Goal: Transaction & Acquisition: Download file/media

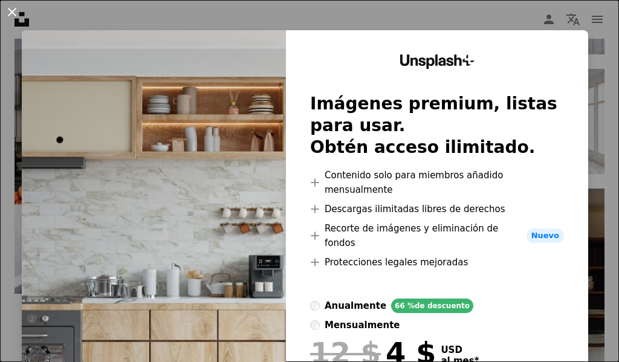
click at [17, 11] on button "An X shape" at bounding box center [12, 12] width 15 height 15
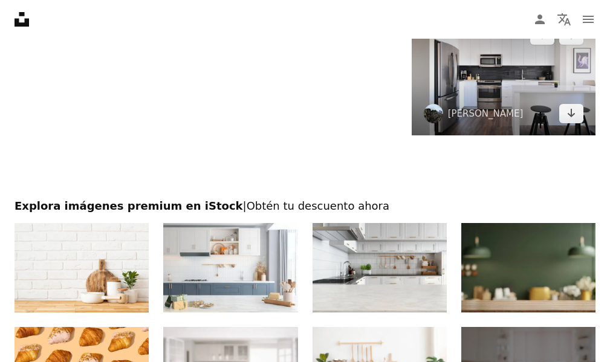
scroll to position [1694, 0]
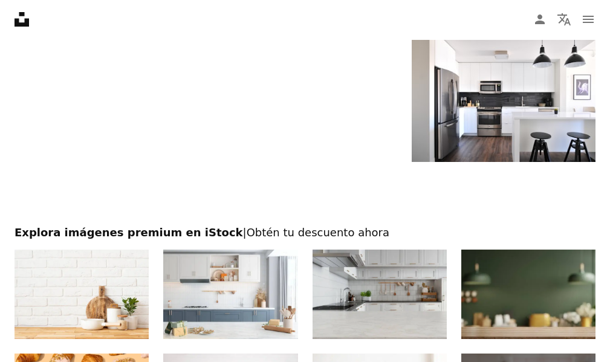
click at [419, 299] on img at bounding box center [380, 295] width 134 height 90
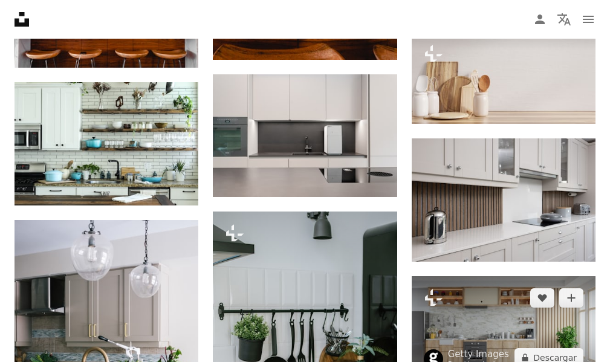
scroll to position [907, 0]
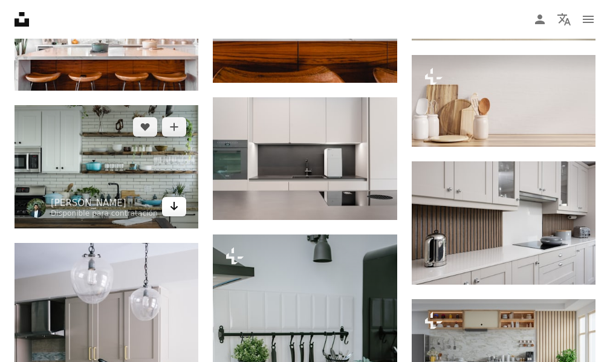
click at [178, 205] on icon "Arrow pointing down" at bounding box center [174, 206] width 10 height 15
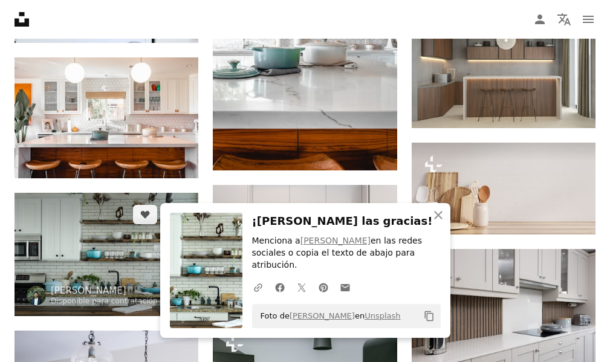
scroll to position [786, 0]
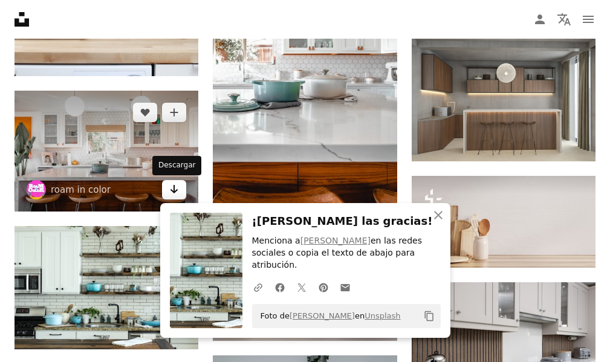
click at [174, 190] on icon "Descargar" at bounding box center [175, 189] width 8 height 8
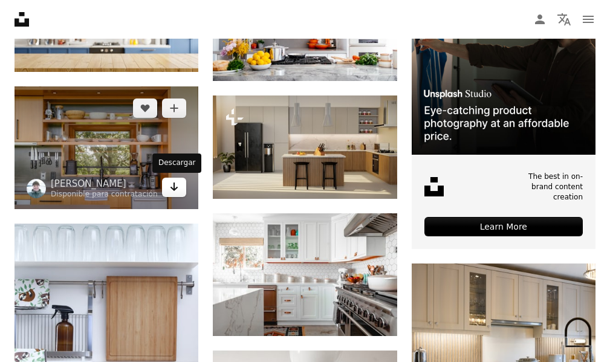
scroll to position [302, 0]
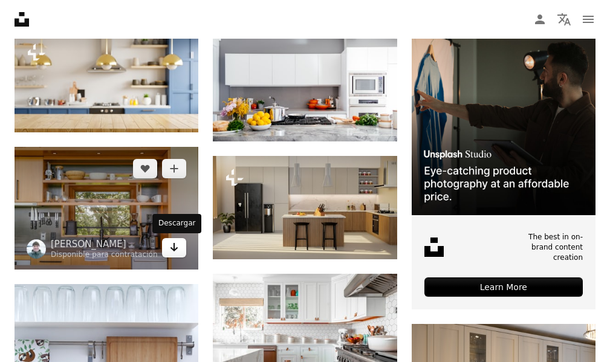
click at [175, 252] on icon "Arrow pointing down" at bounding box center [174, 247] width 10 height 15
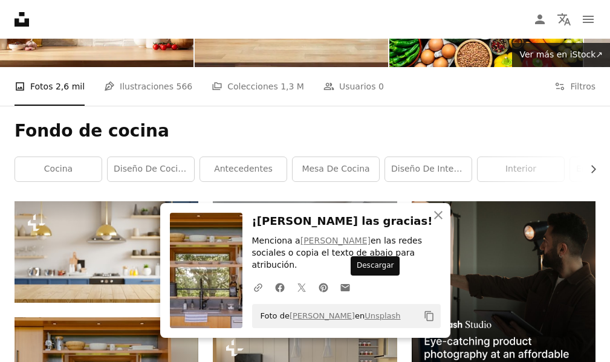
scroll to position [121, 0]
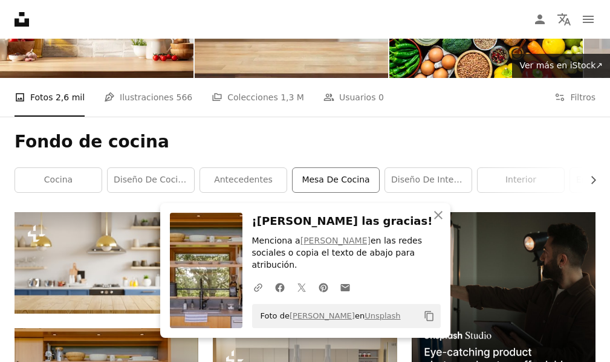
click at [344, 176] on link "mesa de cocina" at bounding box center [336, 180] width 87 height 24
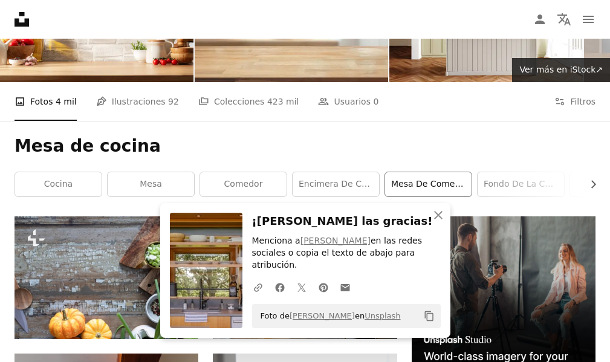
scroll to position [121, 0]
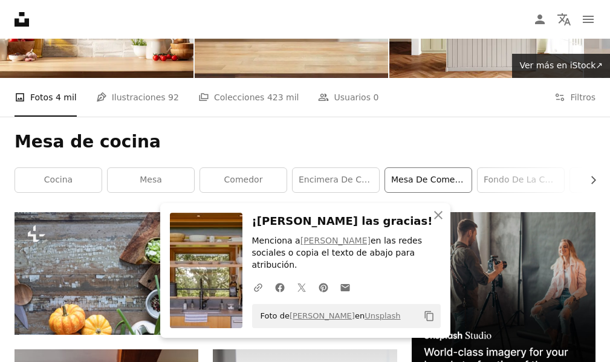
click at [449, 186] on link "mesa de comedor" at bounding box center [428, 180] width 87 height 24
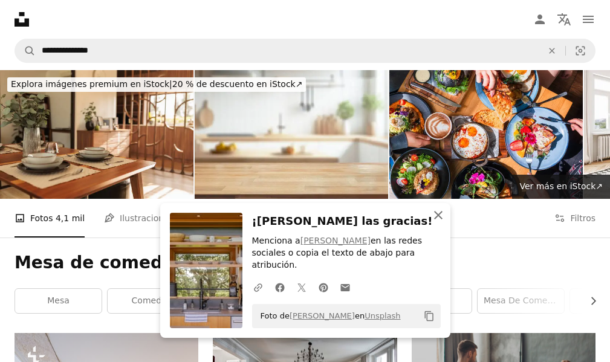
click at [437, 220] on icon "button" at bounding box center [438, 215] width 8 height 8
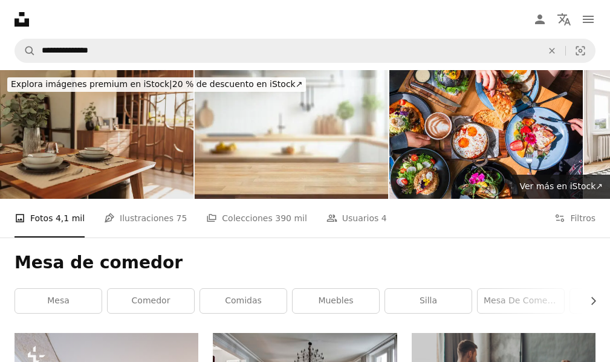
click at [125, 154] on img at bounding box center [97, 134] width 194 height 129
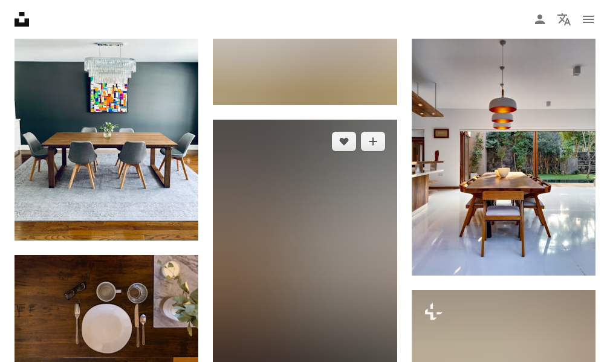
scroll to position [605, 0]
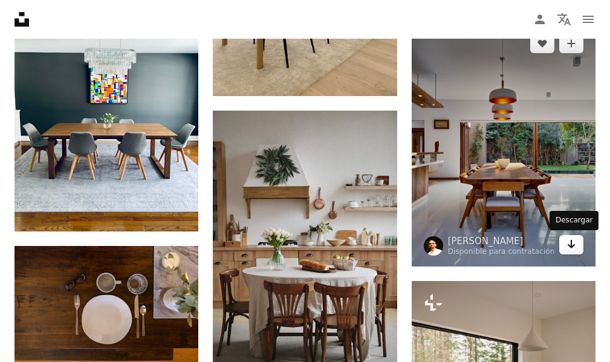
click at [573, 246] on icon "Descargar" at bounding box center [572, 244] width 8 height 8
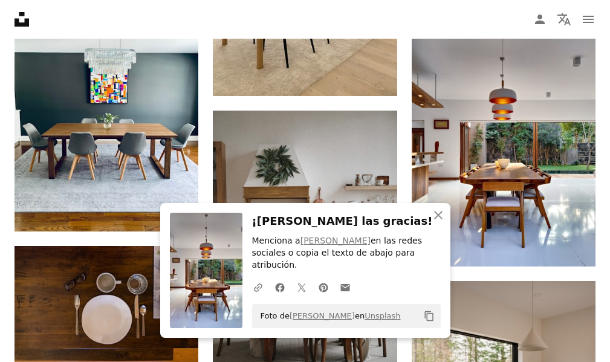
click at [442, 220] on icon "button" at bounding box center [438, 215] width 8 height 8
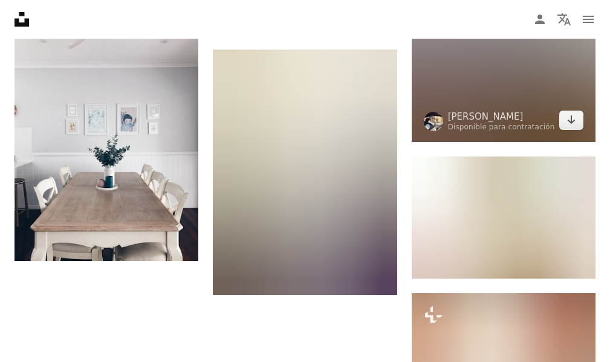
scroll to position [1512, 0]
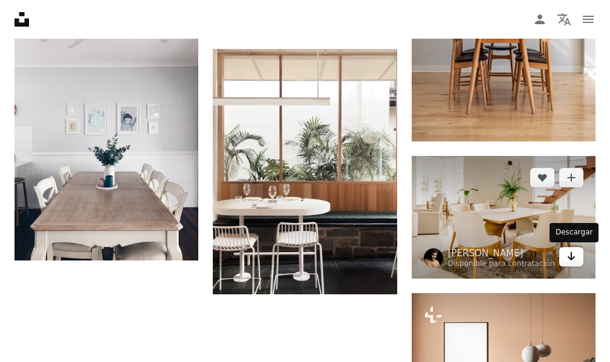
click at [573, 260] on icon "Descargar" at bounding box center [572, 256] width 8 height 8
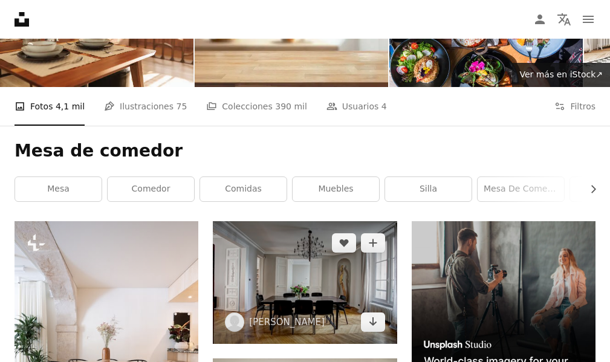
scroll to position [121, 0]
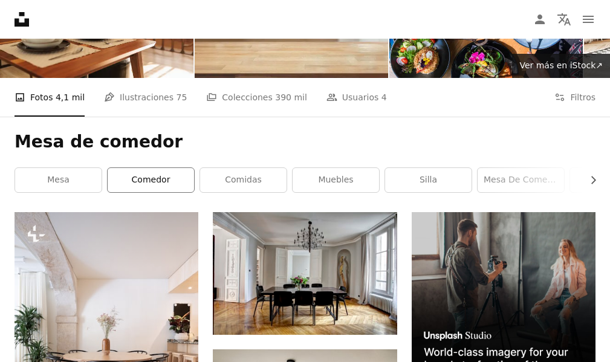
click at [125, 184] on link "comedor" at bounding box center [151, 180] width 87 height 24
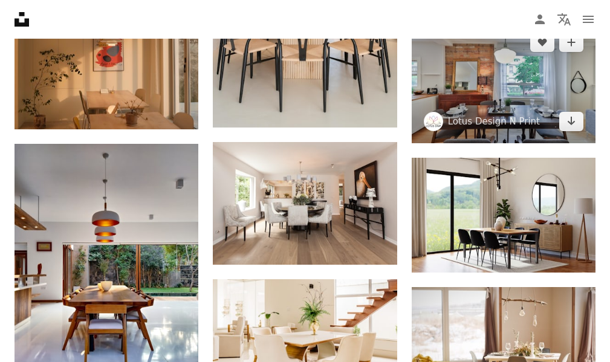
scroll to position [1149, 0]
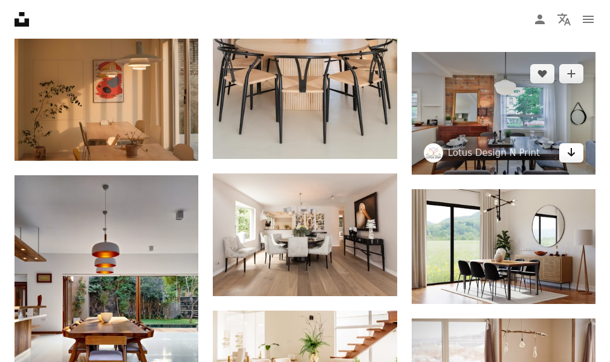
click at [570, 153] on icon "Arrow pointing down" at bounding box center [572, 152] width 10 height 15
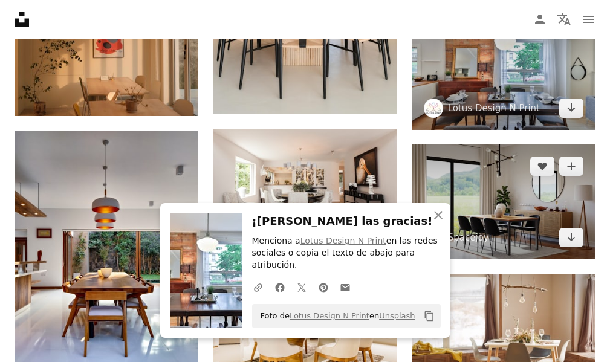
scroll to position [1210, 0]
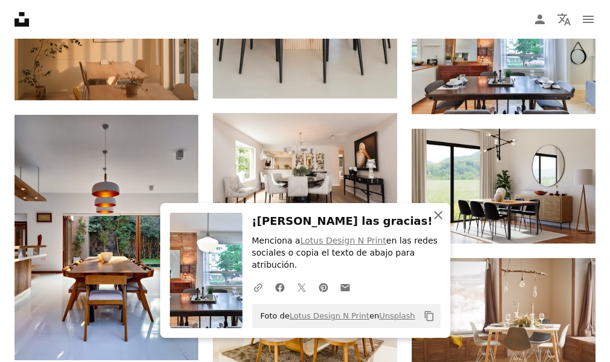
click at [443, 222] on icon "An X shape" at bounding box center [438, 215] width 15 height 15
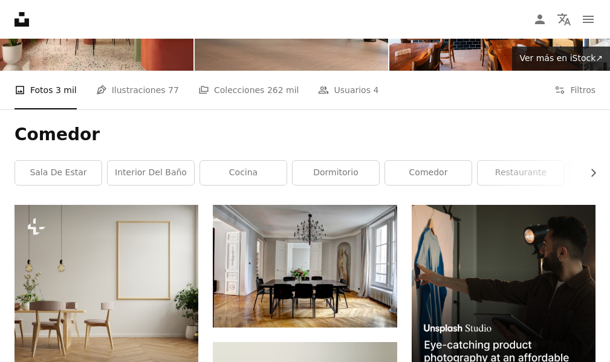
scroll to position [121, 0]
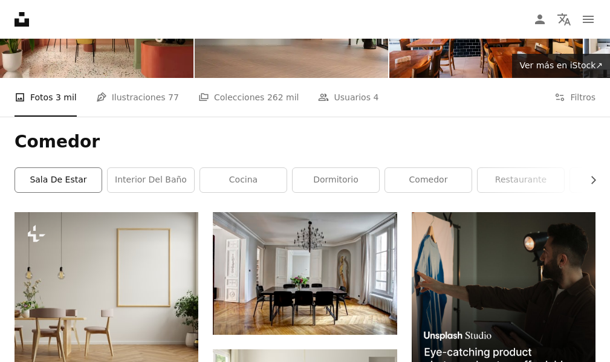
click at [73, 184] on link "sala de estar" at bounding box center [58, 180] width 87 height 24
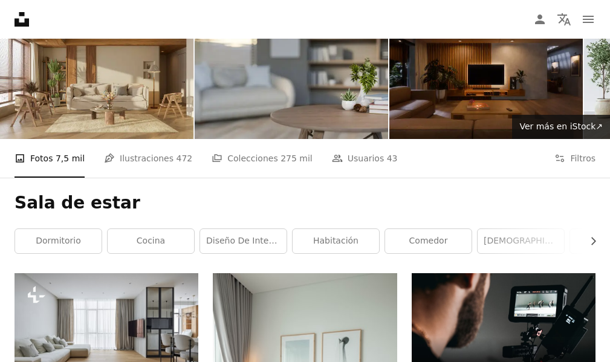
scroll to position [60, 0]
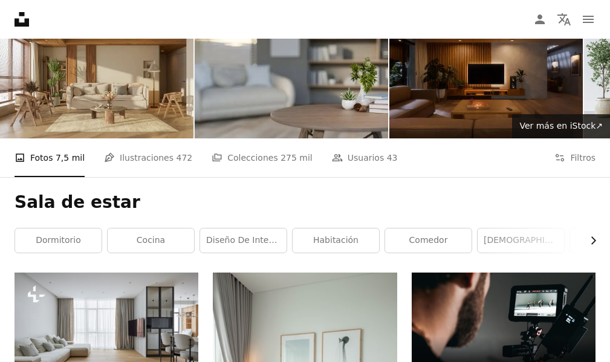
click at [593, 237] on icon "Chevron right" at bounding box center [593, 241] width 12 height 12
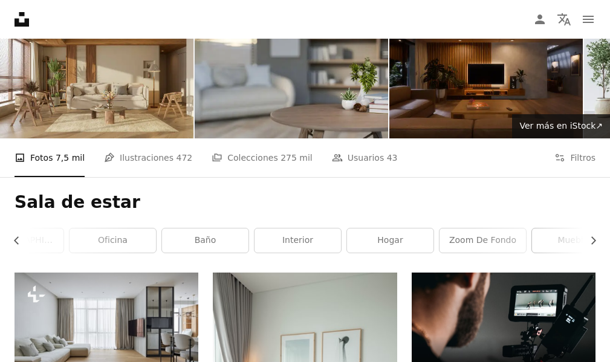
scroll to position [0, 525]
click at [296, 245] on link "interior" at bounding box center [274, 241] width 87 height 24
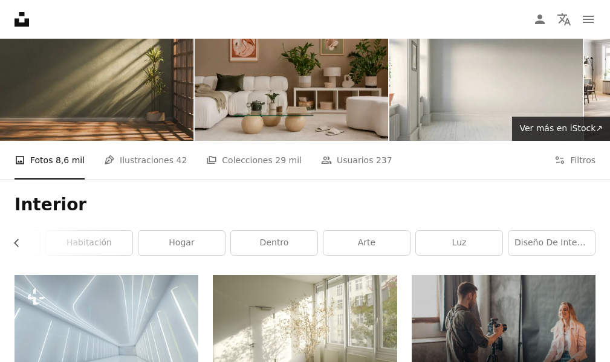
scroll to position [121, 0]
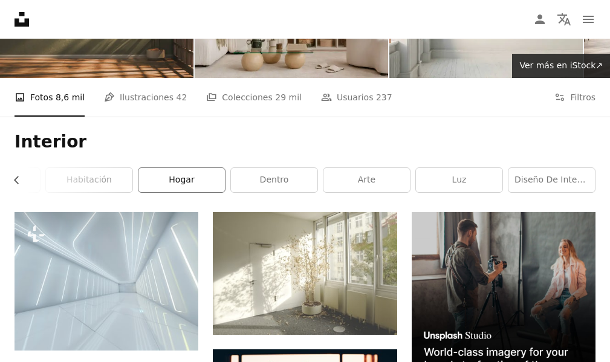
click at [171, 181] on link "hogar" at bounding box center [182, 180] width 87 height 24
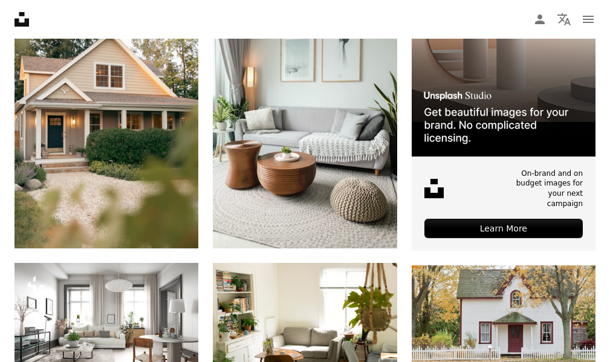
scroll to position [60, 0]
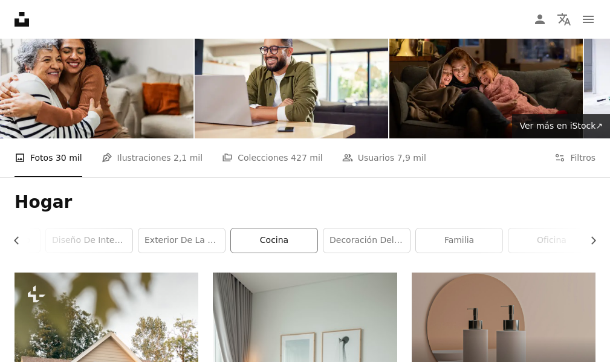
click at [290, 241] on link "cocina" at bounding box center [274, 241] width 87 height 24
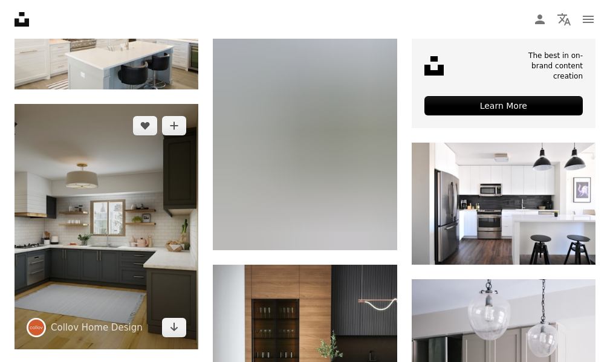
scroll to position [544, 0]
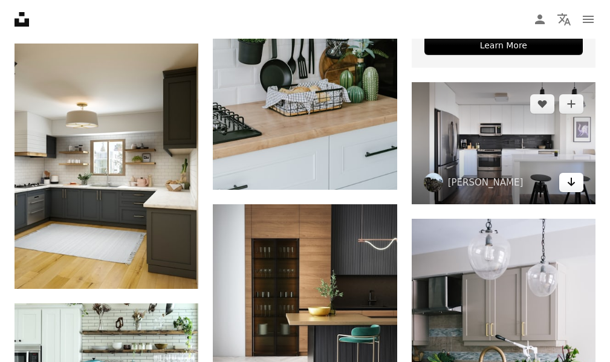
click at [579, 181] on link "Arrow pointing down" at bounding box center [572, 182] width 24 height 19
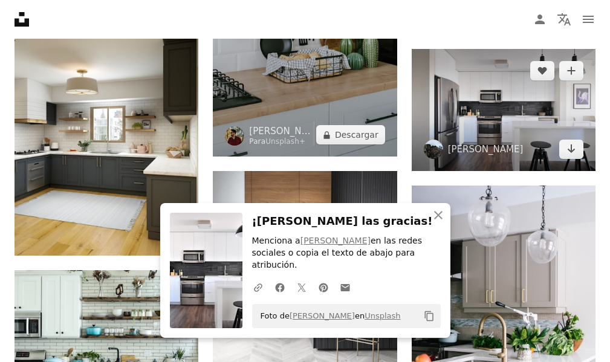
scroll to position [605, 0]
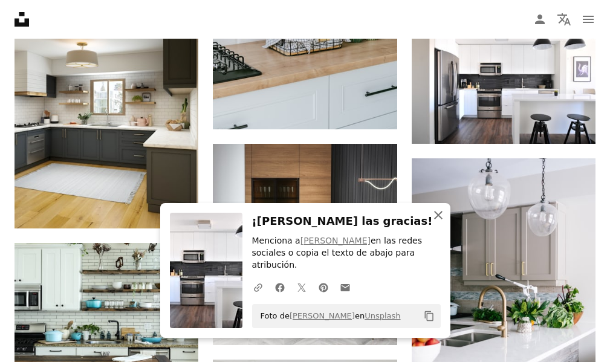
click at [441, 223] on icon "An X shape" at bounding box center [438, 215] width 15 height 15
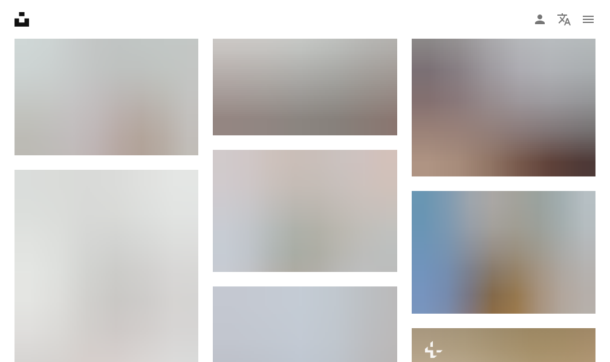
scroll to position [1270, 0]
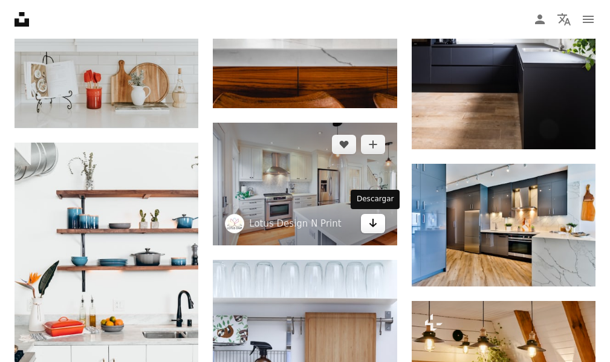
click at [378, 227] on icon "Arrow pointing down" at bounding box center [373, 223] width 10 height 15
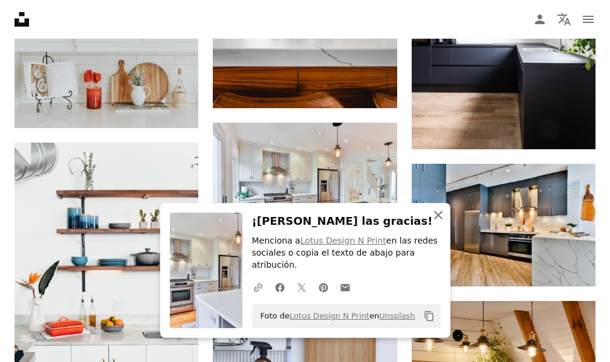
click at [442, 223] on icon "An X shape" at bounding box center [438, 215] width 15 height 15
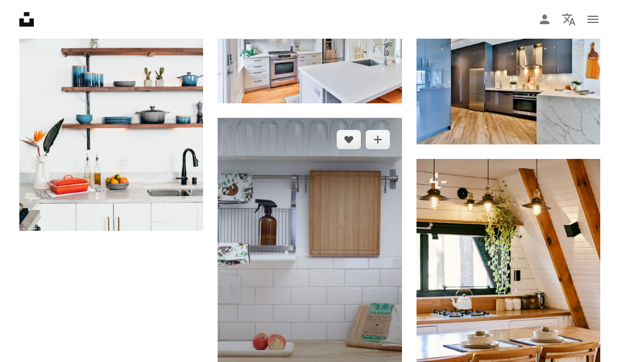
scroll to position [1391, 0]
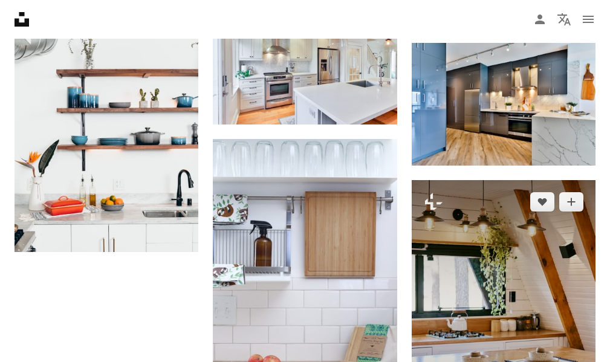
click at [489, 230] on img at bounding box center [504, 318] width 184 height 276
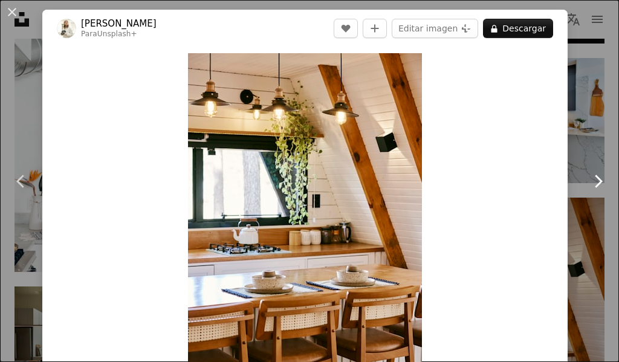
click at [584, 203] on link "Chevron right" at bounding box center [598, 181] width 42 height 116
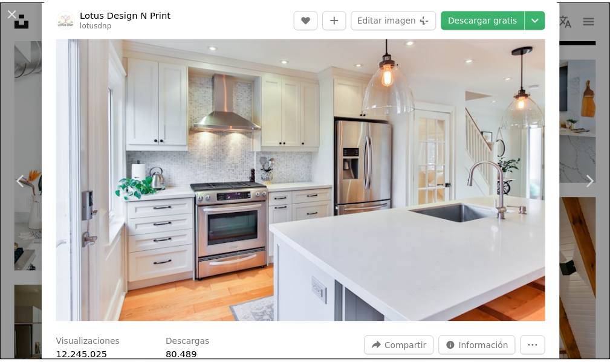
scroll to position [378, 0]
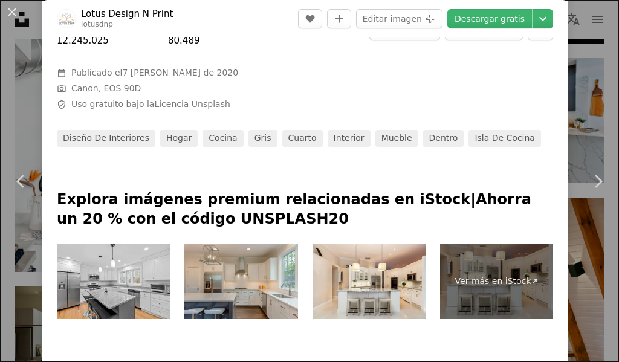
click at [584, 65] on div "An X shape Chevron left Chevron right Lotus Design N Print lotusdnp A heart A p…" at bounding box center [309, 181] width 619 height 362
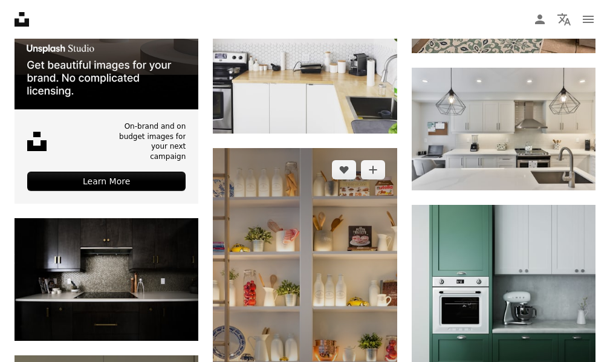
scroll to position [2299, 0]
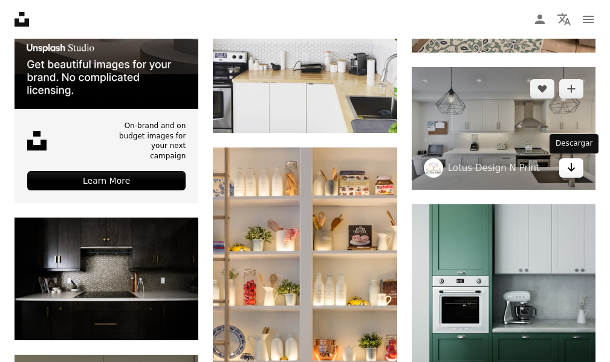
click at [574, 171] on icon "Arrow pointing down" at bounding box center [572, 167] width 10 height 15
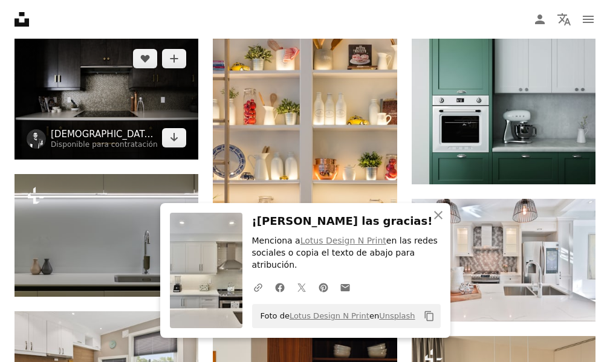
scroll to position [2480, 0]
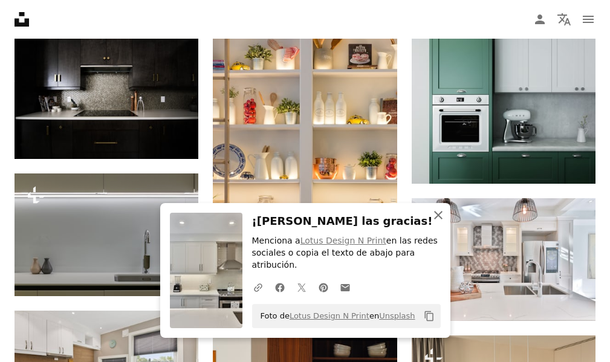
click at [439, 220] on icon "button" at bounding box center [438, 215] width 8 height 8
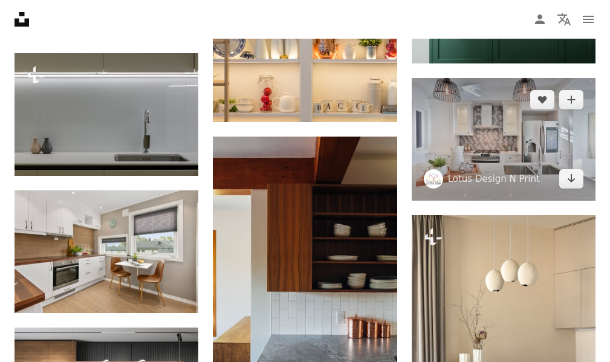
scroll to position [2601, 0]
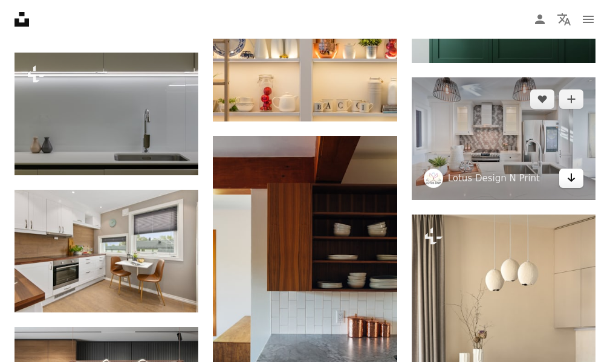
click at [573, 183] on icon "Arrow pointing down" at bounding box center [572, 178] width 10 height 15
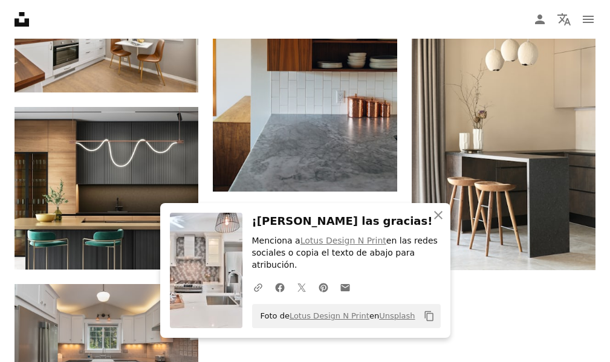
scroll to position [2843, 0]
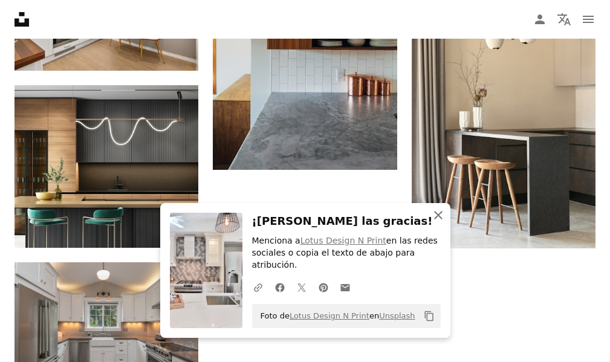
click at [443, 223] on icon "An X shape" at bounding box center [438, 215] width 15 height 15
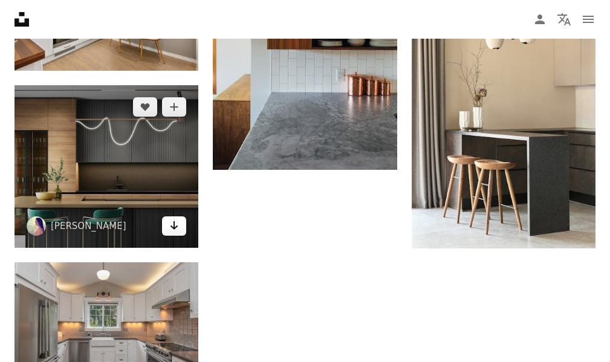
click at [170, 231] on icon "Arrow pointing down" at bounding box center [174, 225] width 10 height 15
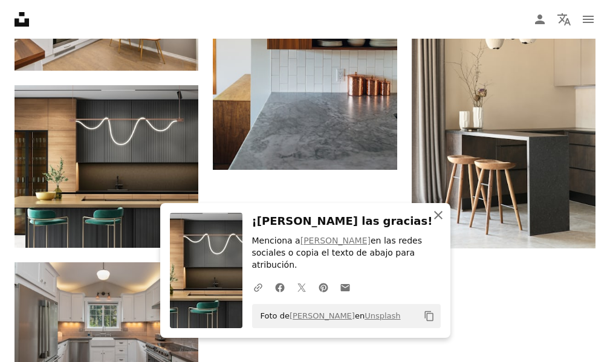
click at [437, 220] on icon "button" at bounding box center [438, 215] width 8 height 8
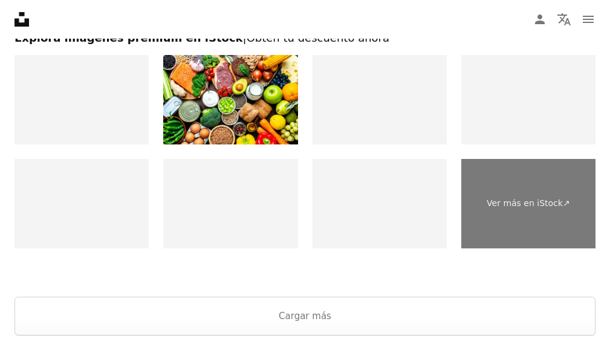
scroll to position [3374, 0]
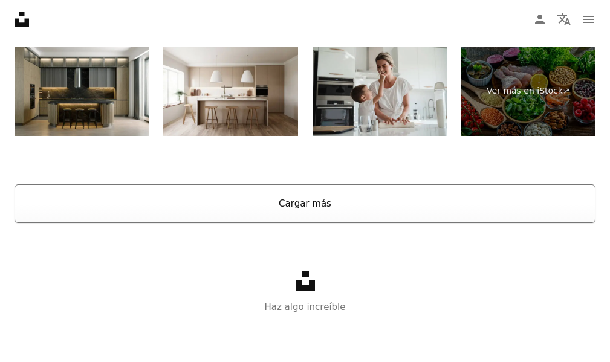
click at [314, 205] on button "Cargar más" at bounding box center [305, 204] width 581 height 39
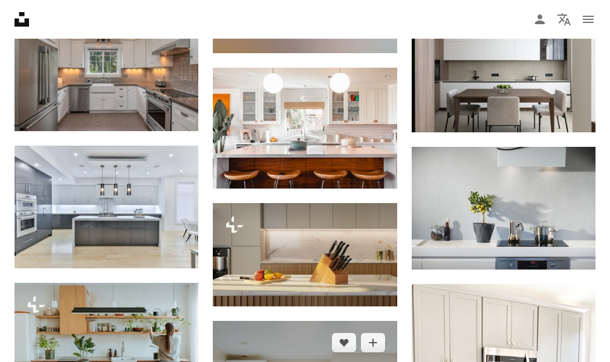
scroll to position [3071, 0]
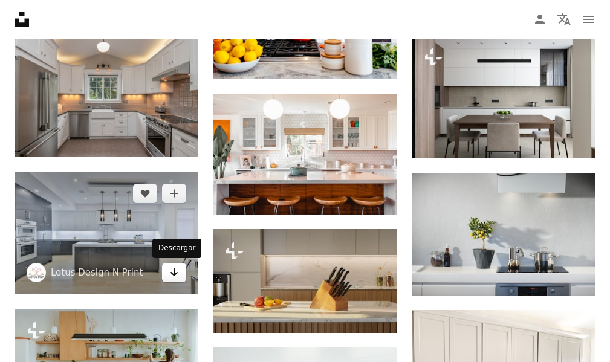
click at [169, 270] on icon "Arrow pointing down" at bounding box center [174, 272] width 10 height 15
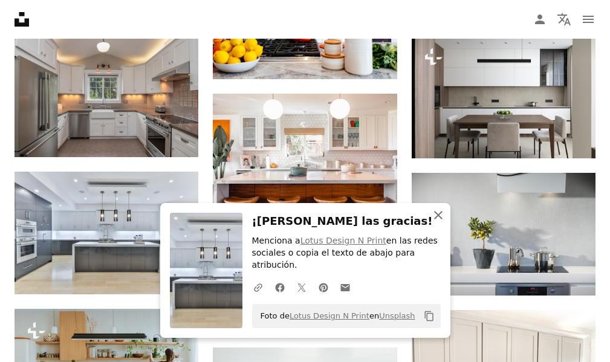
click at [441, 223] on icon "An X shape" at bounding box center [438, 215] width 15 height 15
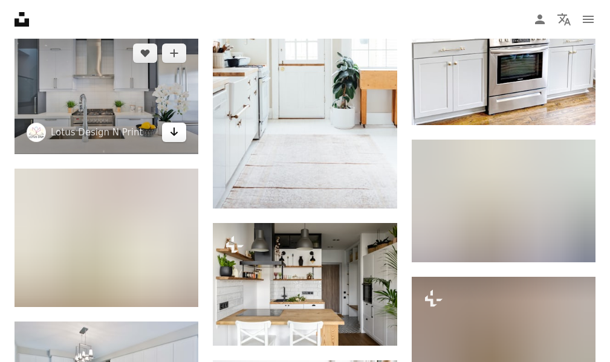
scroll to position [3434, 0]
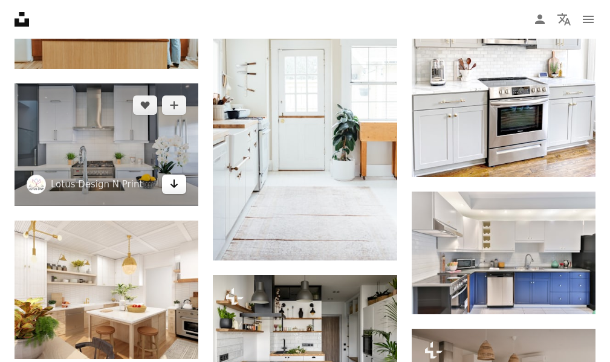
click at [177, 181] on icon "Arrow pointing down" at bounding box center [174, 184] width 10 height 15
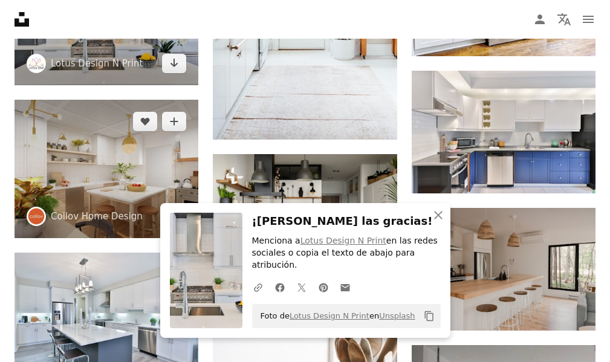
scroll to position [3616, 0]
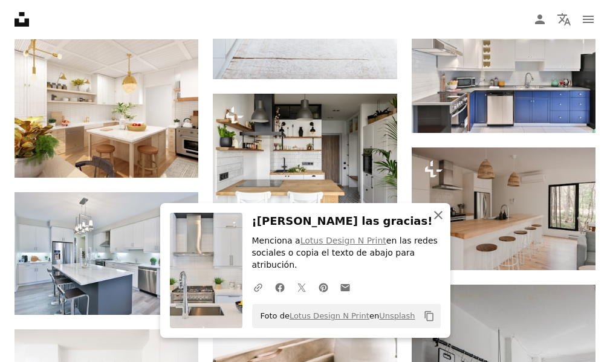
click at [438, 223] on icon "An X shape" at bounding box center [438, 215] width 15 height 15
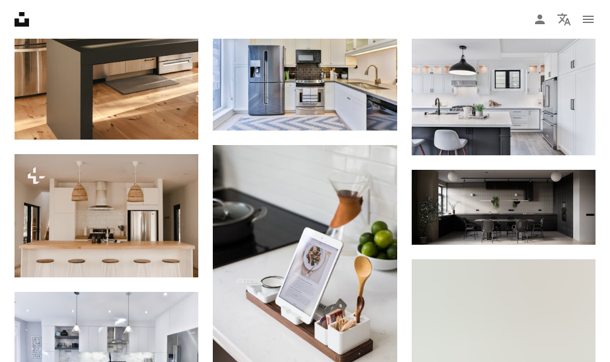
scroll to position [5370, 0]
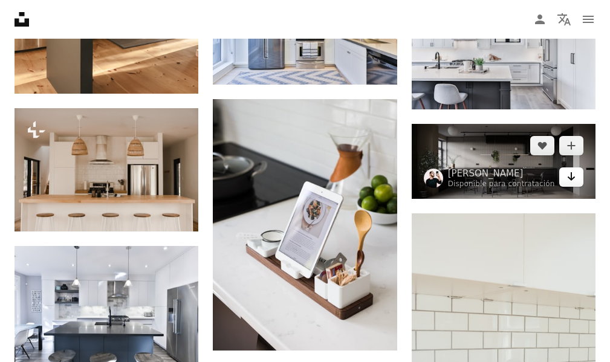
click at [581, 183] on link "Arrow pointing down" at bounding box center [572, 177] width 24 height 19
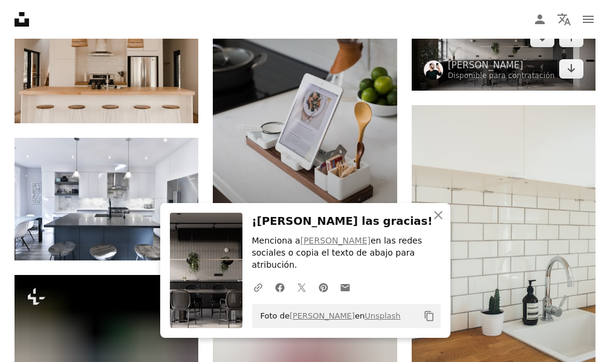
scroll to position [5491, 0]
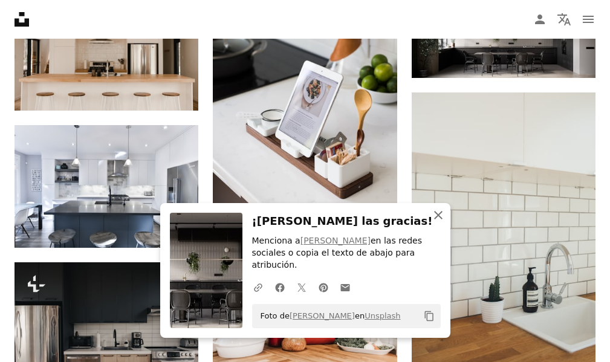
click at [443, 223] on icon "An X shape" at bounding box center [438, 215] width 15 height 15
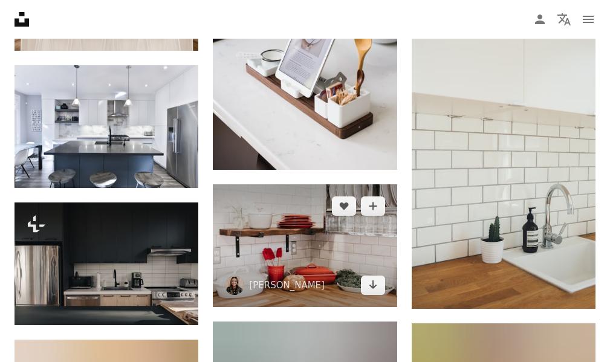
scroll to position [5552, 0]
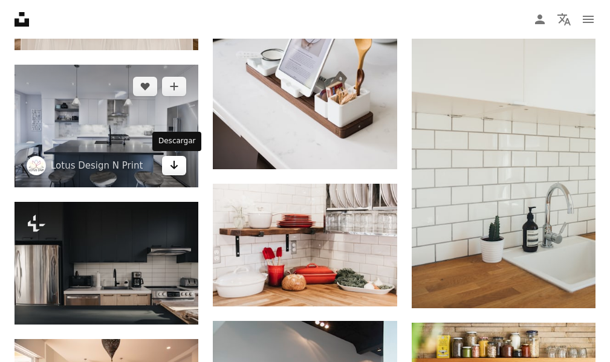
click at [172, 166] on icon "Descargar" at bounding box center [175, 165] width 8 height 8
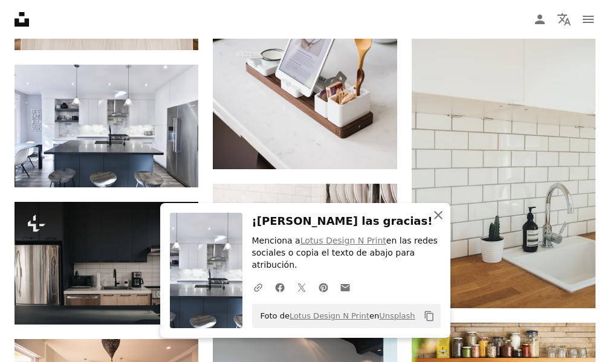
click at [437, 220] on icon "button" at bounding box center [438, 215] width 8 height 8
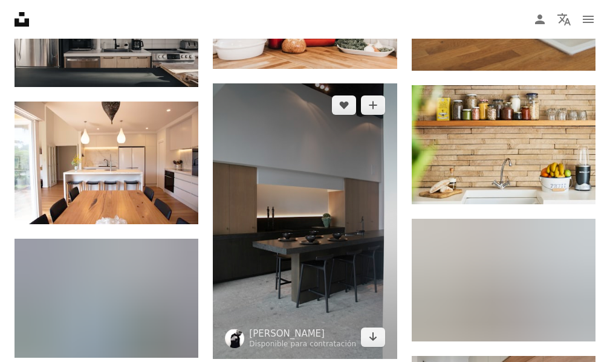
scroll to position [5794, 0]
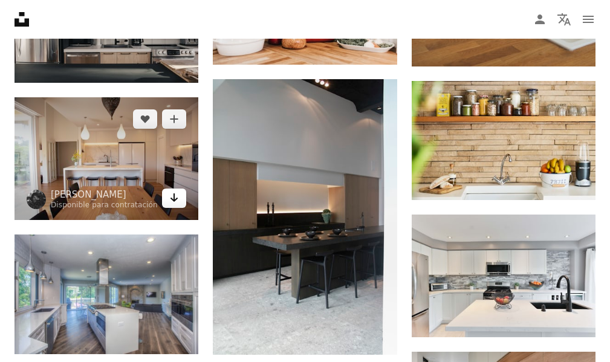
click at [169, 192] on link "Arrow pointing down" at bounding box center [174, 198] width 24 height 19
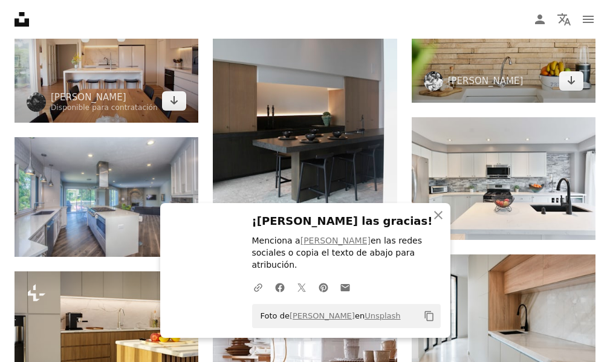
scroll to position [5915, 0]
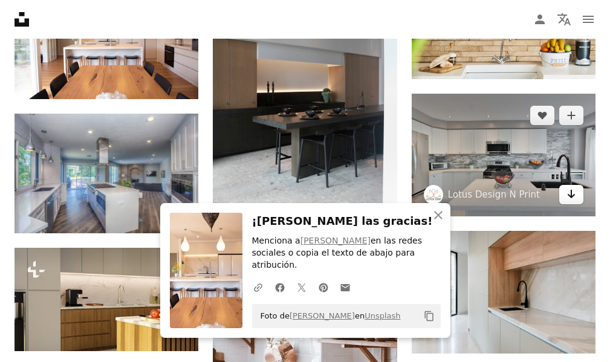
click at [574, 195] on icon "Descargar" at bounding box center [572, 194] width 8 height 8
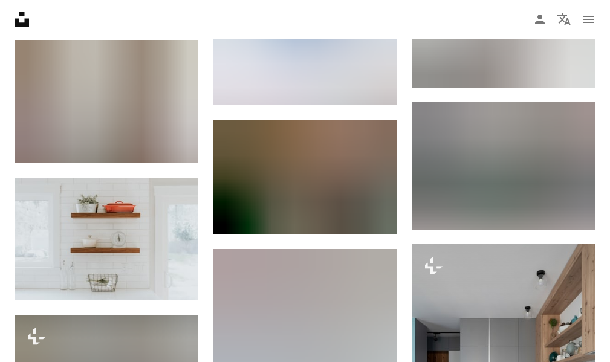
scroll to position [6459, 0]
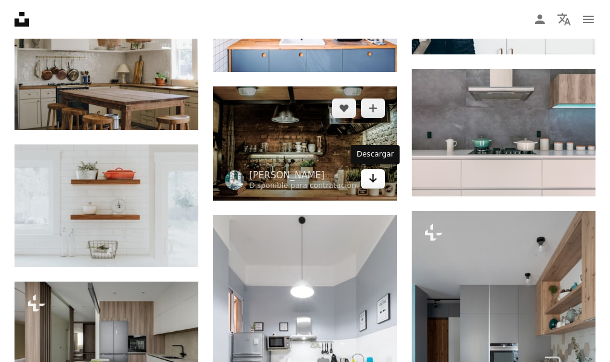
click at [374, 185] on icon "Arrow pointing down" at bounding box center [373, 178] width 10 height 15
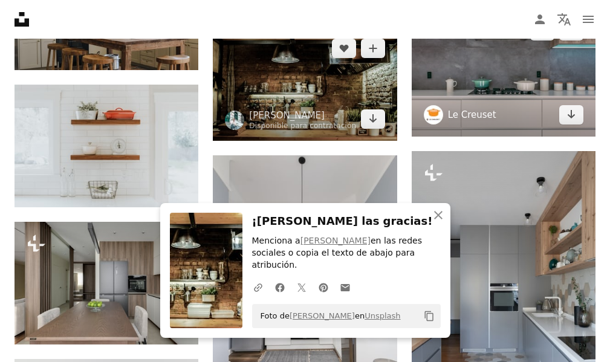
scroll to position [6520, 0]
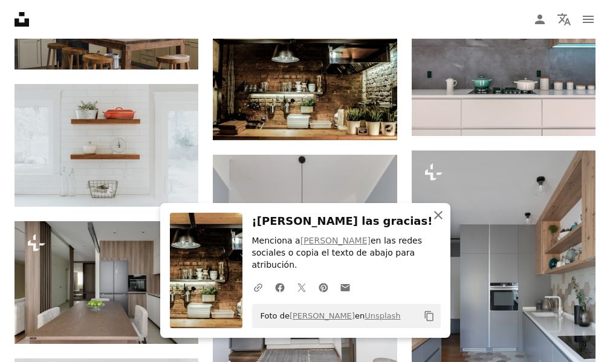
drag, startPoint x: 441, startPoint y: 227, endPoint x: 404, endPoint y: 234, distance: 38.2
click at [441, 223] on icon "An X shape" at bounding box center [438, 215] width 15 height 15
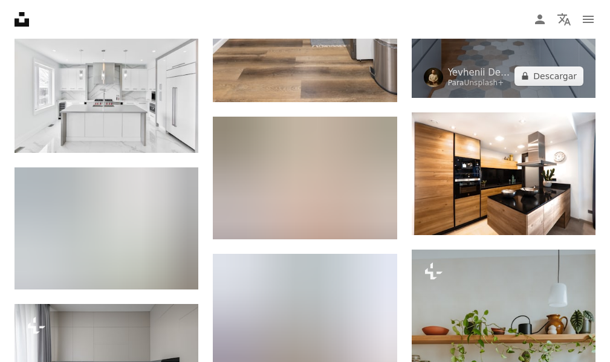
scroll to position [6883, 0]
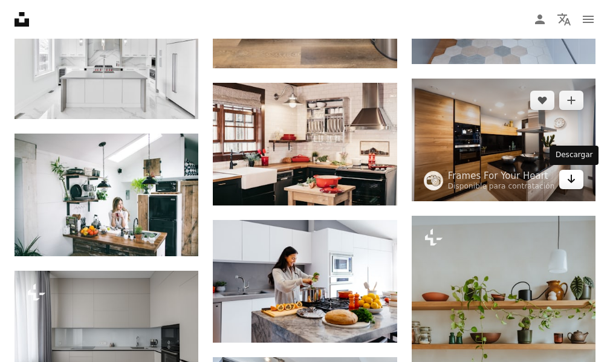
click at [576, 183] on icon "Arrow pointing down" at bounding box center [572, 179] width 10 height 15
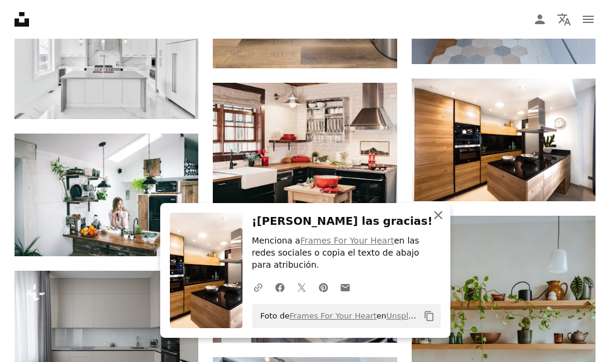
click at [440, 220] on icon "button" at bounding box center [438, 215] width 8 height 8
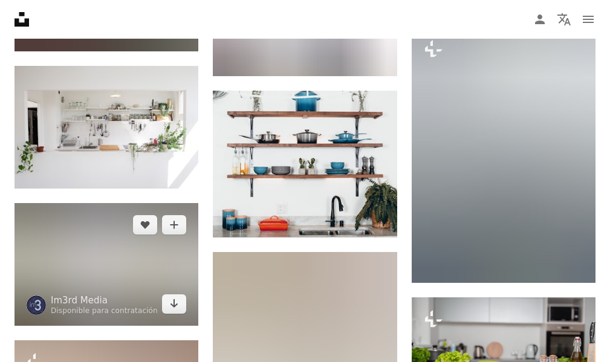
scroll to position [7851, 0]
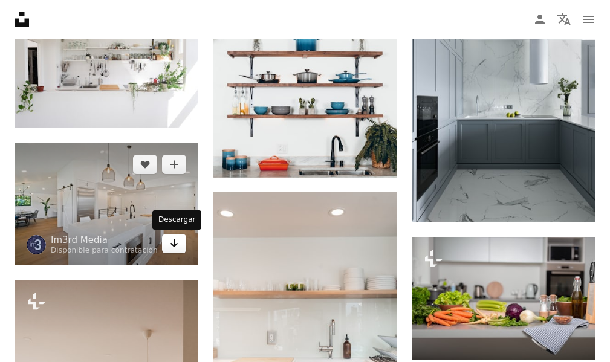
click at [175, 245] on icon "Descargar" at bounding box center [175, 243] width 8 height 8
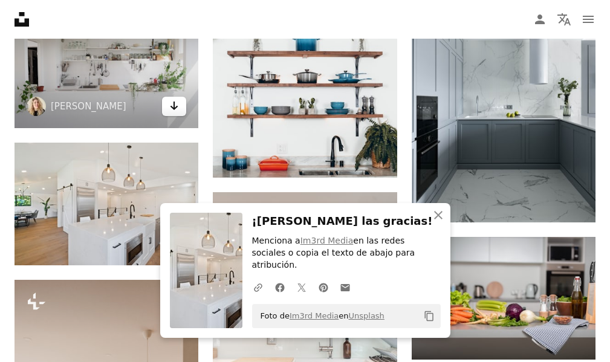
click at [180, 111] on link "Arrow pointing down" at bounding box center [174, 106] width 24 height 19
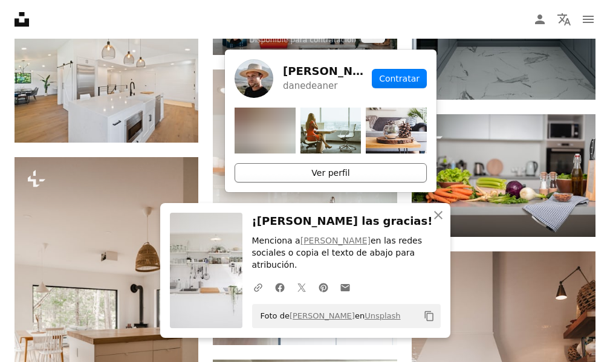
scroll to position [7972, 0]
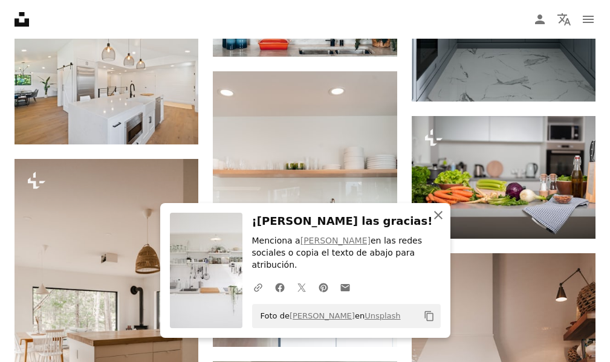
click at [439, 220] on icon "button" at bounding box center [438, 215] width 8 height 8
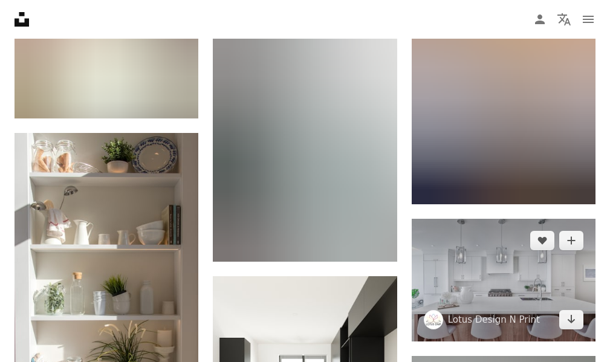
scroll to position [9545, 0]
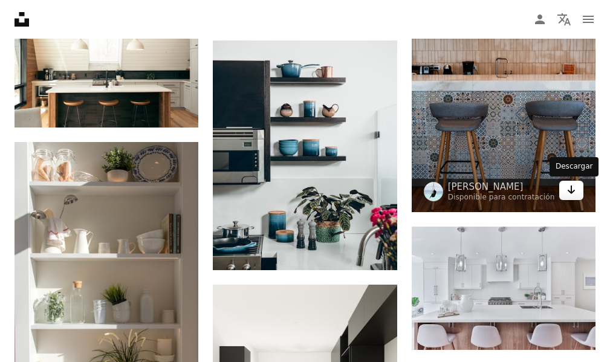
click at [567, 188] on icon "Arrow pointing down" at bounding box center [572, 190] width 10 height 15
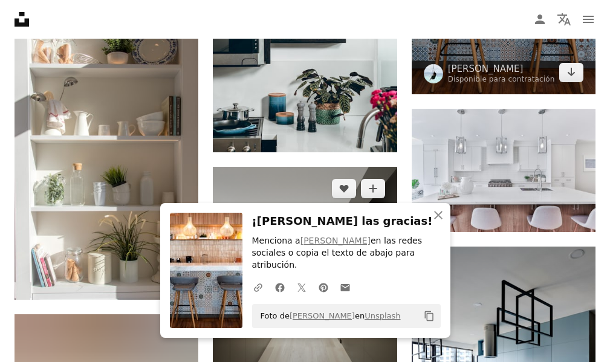
scroll to position [9666, 0]
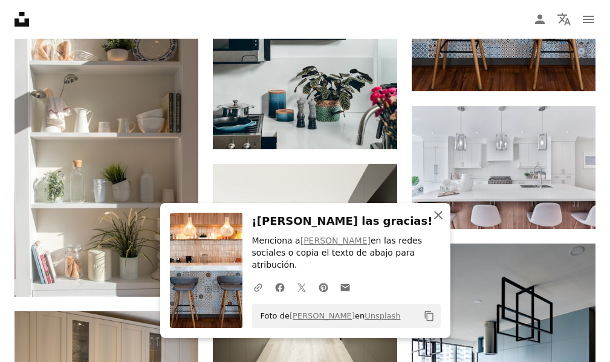
click at [442, 223] on icon "An X shape" at bounding box center [438, 215] width 15 height 15
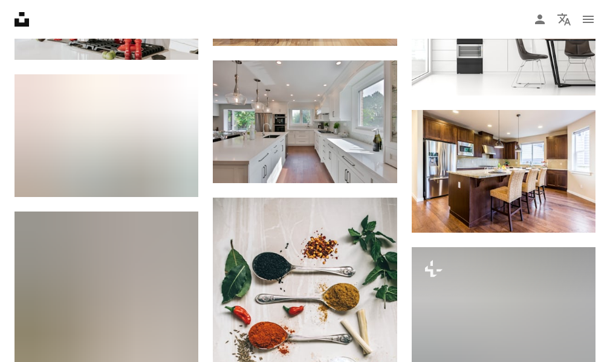
scroll to position [11057, 0]
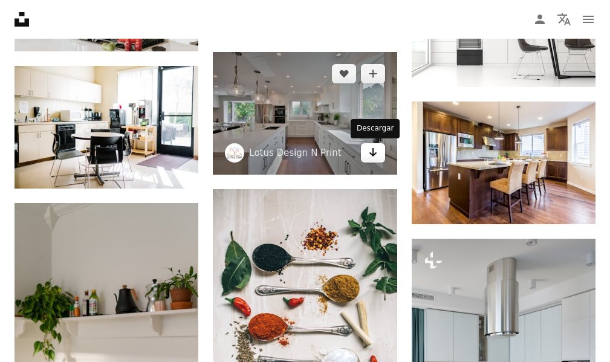
click at [381, 159] on link "Arrow pointing down" at bounding box center [373, 152] width 24 height 19
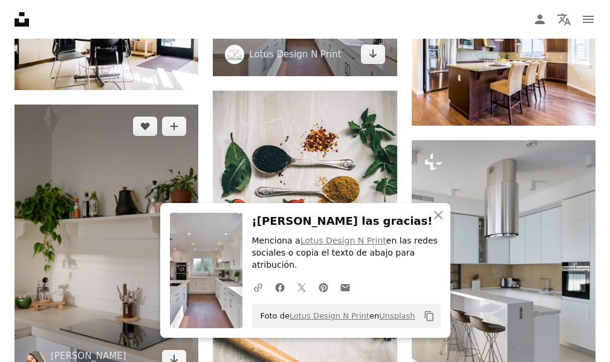
scroll to position [11178, 0]
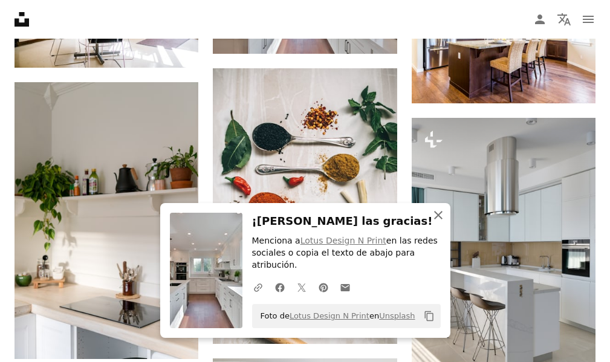
click at [439, 220] on icon "button" at bounding box center [438, 215] width 8 height 8
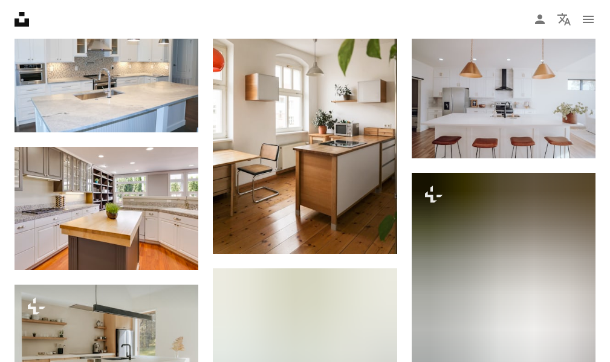
scroll to position [11783, 0]
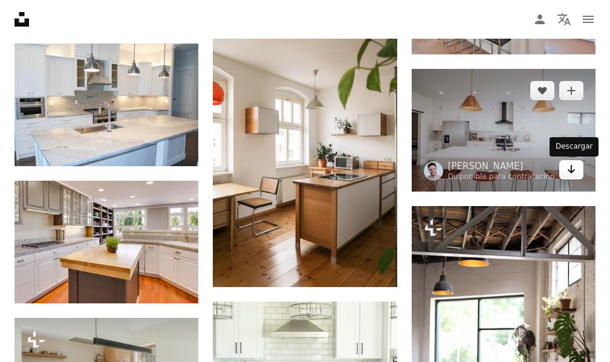
click at [575, 178] on link "Arrow pointing down" at bounding box center [572, 169] width 24 height 19
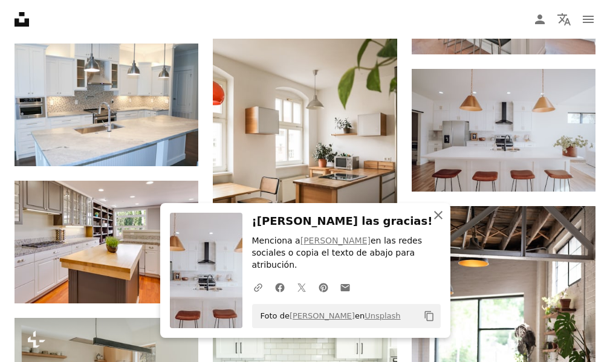
click at [439, 220] on icon "button" at bounding box center [438, 215] width 8 height 8
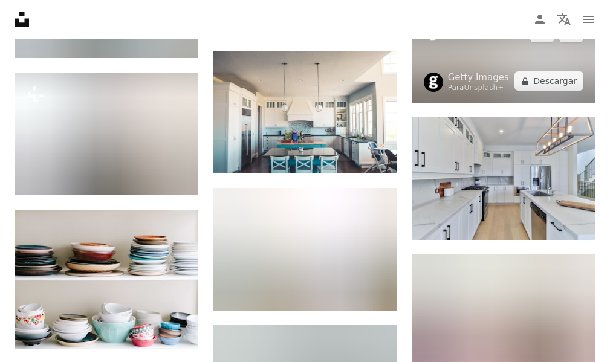
scroll to position [12993, 0]
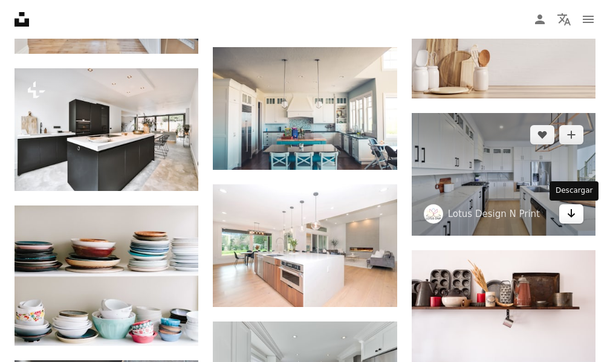
click at [574, 218] on icon "Arrow pointing down" at bounding box center [572, 213] width 10 height 15
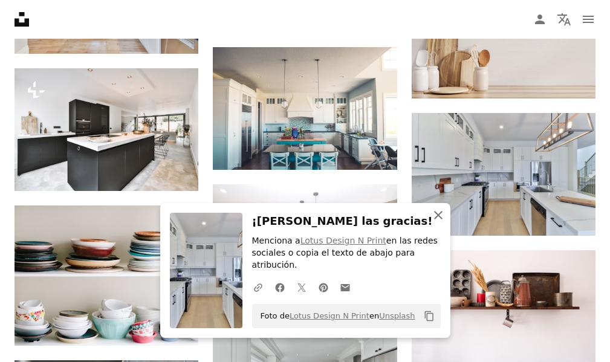
click at [441, 223] on icon "An X shape" at bounding box center [438, 215] width 15 height 15
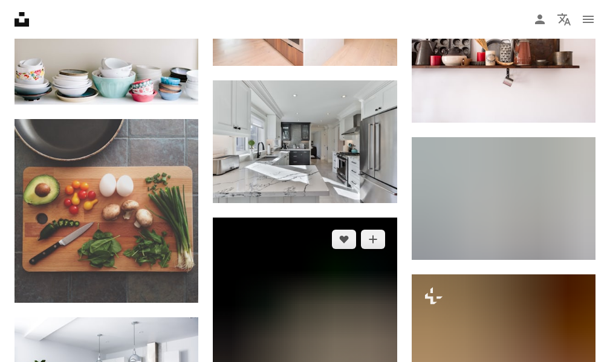
scroll to position [13235, 0]
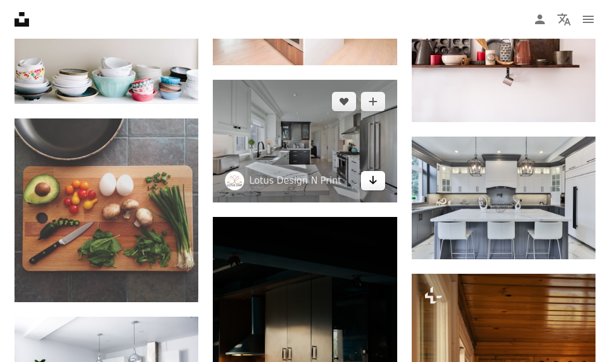
click at [371, 186] on icon "Arrow pointing down" at bounding box center [373, 180] width 10 height 15
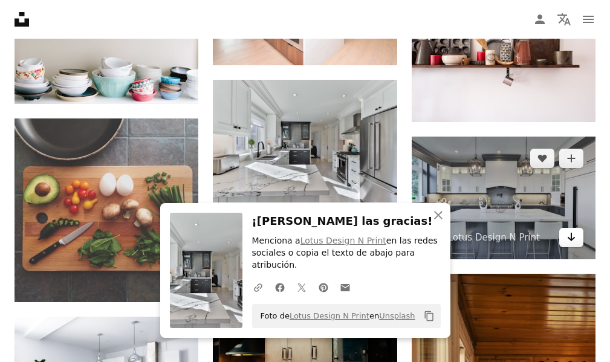
click at [574, 240] on icon "Descargar" at bounding box center [572, 237] width 8 height 8
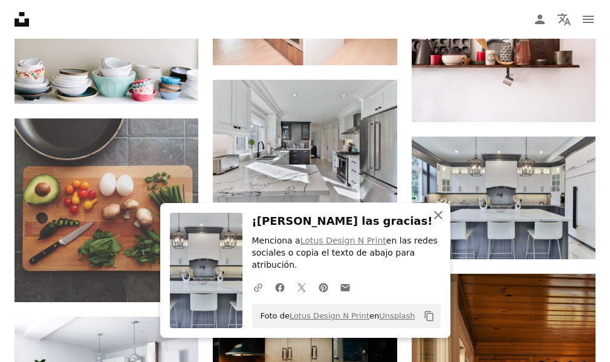
click at [437, 220] on icon "button" at bounding box center [438, 215] width 8 height 8
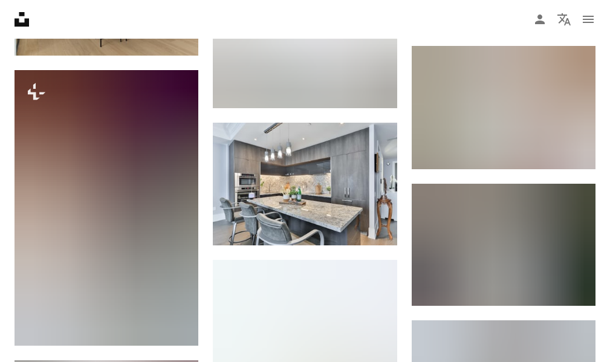
scroll to position [14324, 0]
